Goal: Information Seeking & Learning: Learn about a topic

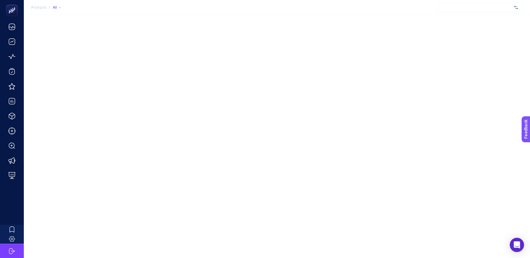
click at [461, 8] on div at bounding box center [480, 8] width 86 height 10
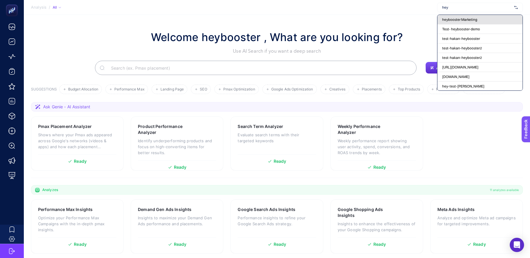
type input "hey"
click at [486, 21] on div "heybooster Marketing" at bounding box center [479, 20] width 85 height 10
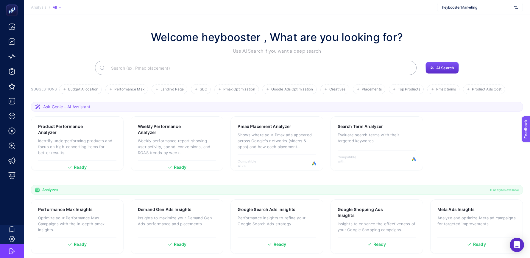
click at [273, 64] on input "Search" at bounding box center [258, 68] width 305 height 17
paste input "Meta campaigns that are not spending budget"
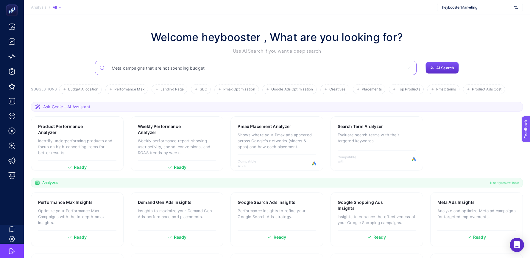
type input "Meta campaigns that are not spending budget"
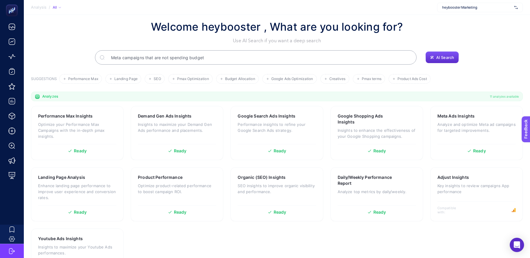
scroll to position [14, 0]
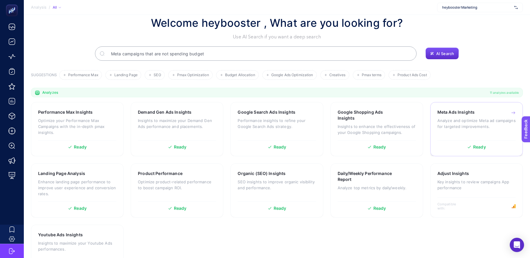
click at [456, 129] on div "Meta Ads Insights Analyze and optimize Meta ad campaigns for targeted improveme…" at bounding box center [476, 123] width 78 height 28
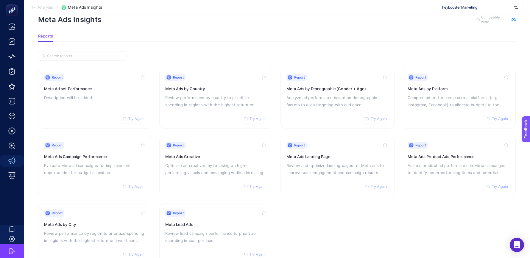
scroll to position [34, 0]
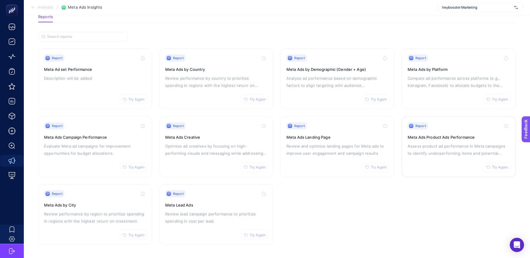
click at [445, 139] on div "Report Try Again Meta Ads Product Ads Performance Assess product ad performance…" at bounding box center [459, 146] width 102 height 49
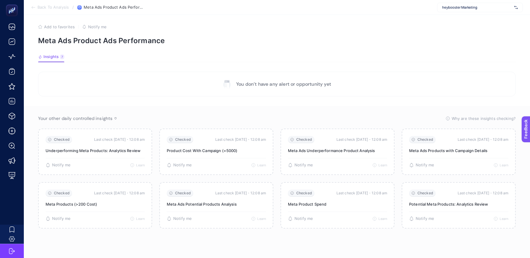
scroll to position [2, 0]
click at [33, 7] on icon at bounding box center [33, 7] width 5 height 5
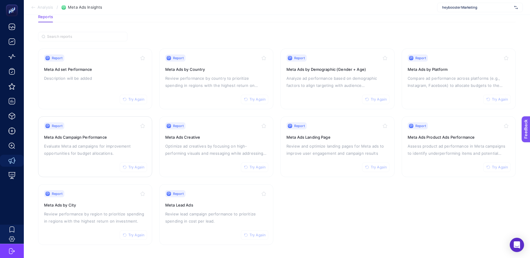
click at [83, 153] on p "Evaluate Meta ad campaigns for improvement opportunities for budget allocations." at bounding box center [95, 150] width 102 height 14
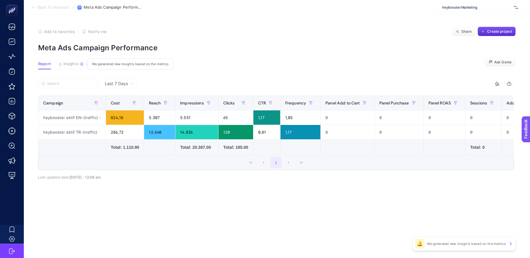
click at [71, 63] on span "Insights" at bounding box center [70, 64] width 15 height 5
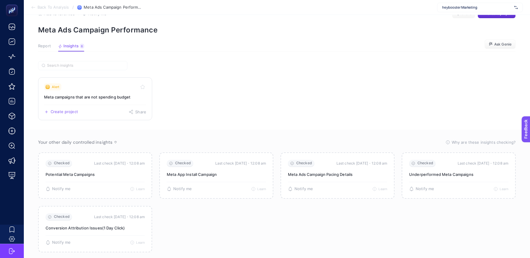
click at [98, 98] on h3 "Meta campaigns that are not spending budget" at bounding box center [95, 97] width 102 height 6
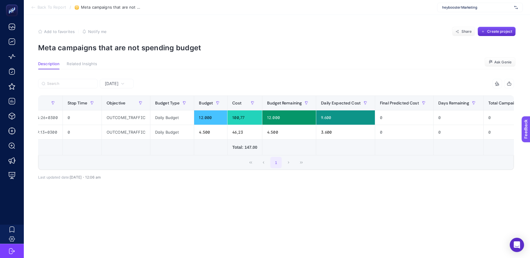
scroll to position [0, 98]
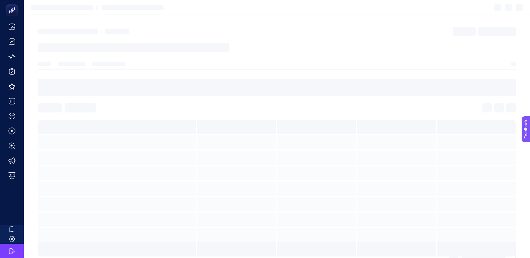
scroll to position [10, 0]
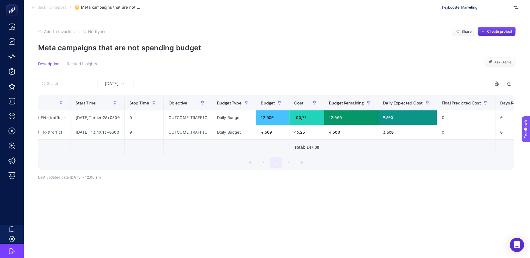
scroll to position [0, 32]
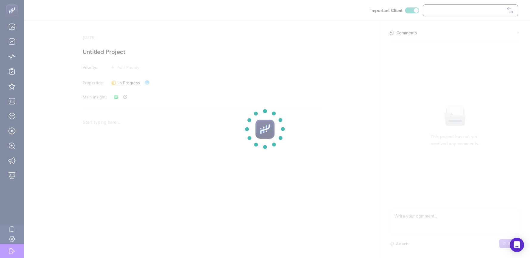
checkbox input "true"
